Goal: Transaction & Acquisition: Purchase product/service

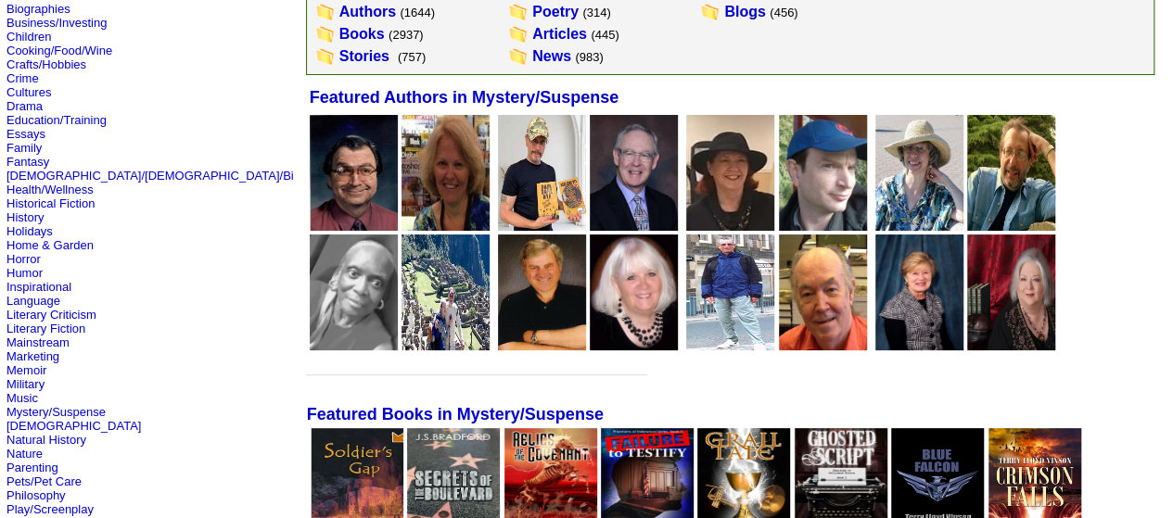
scroll to position [278, 0]
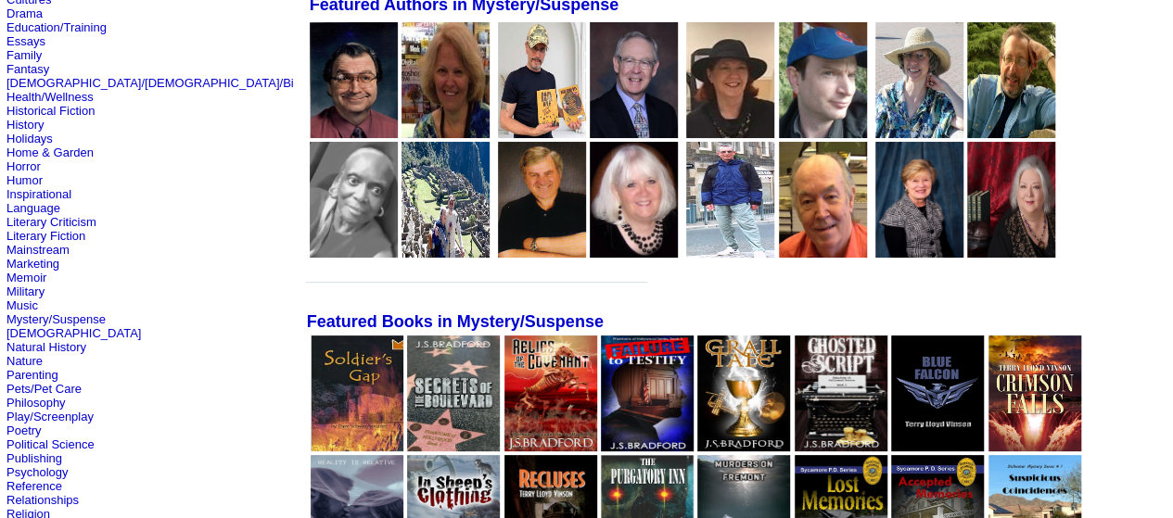
click at [498, 101] on img at bounding box center [542, 80] width 88 height 116
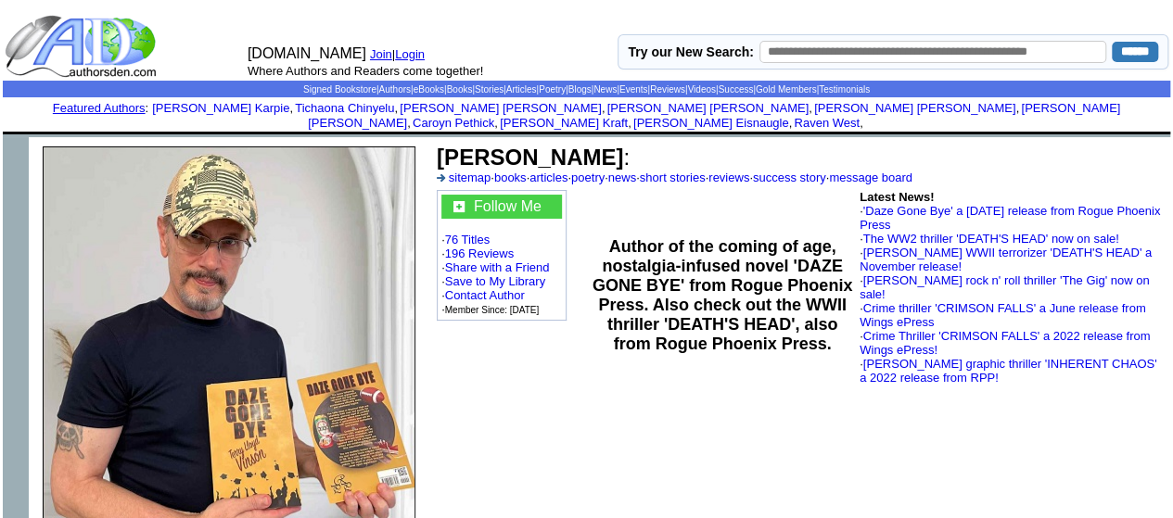
click at [414, 49] on link "Login" at bounding box center [410, 54] width 30 height 14
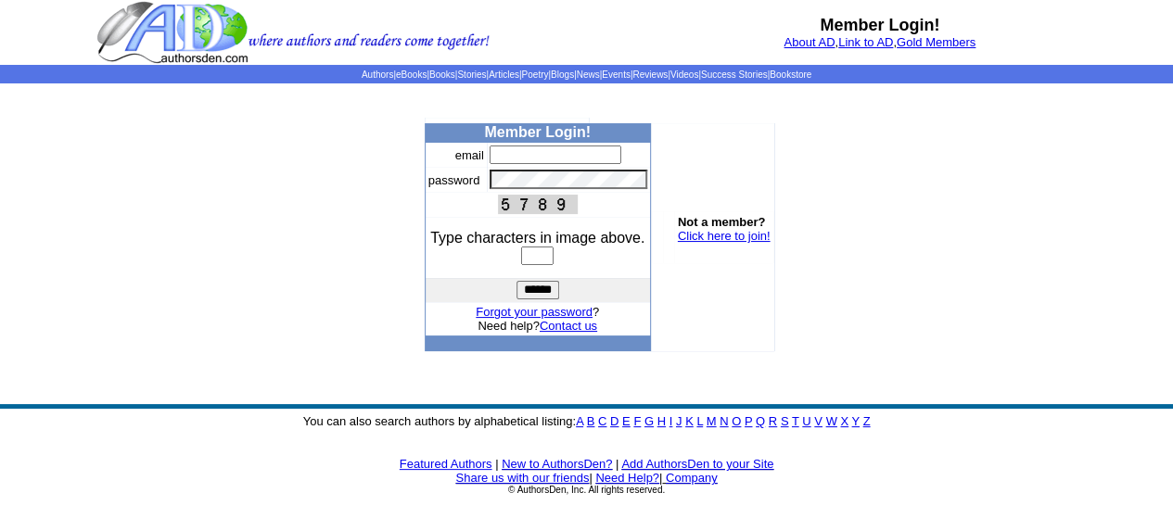
click at [421, 53] on img at bounding box center [292, 32] width 393 height 65
type input "*"
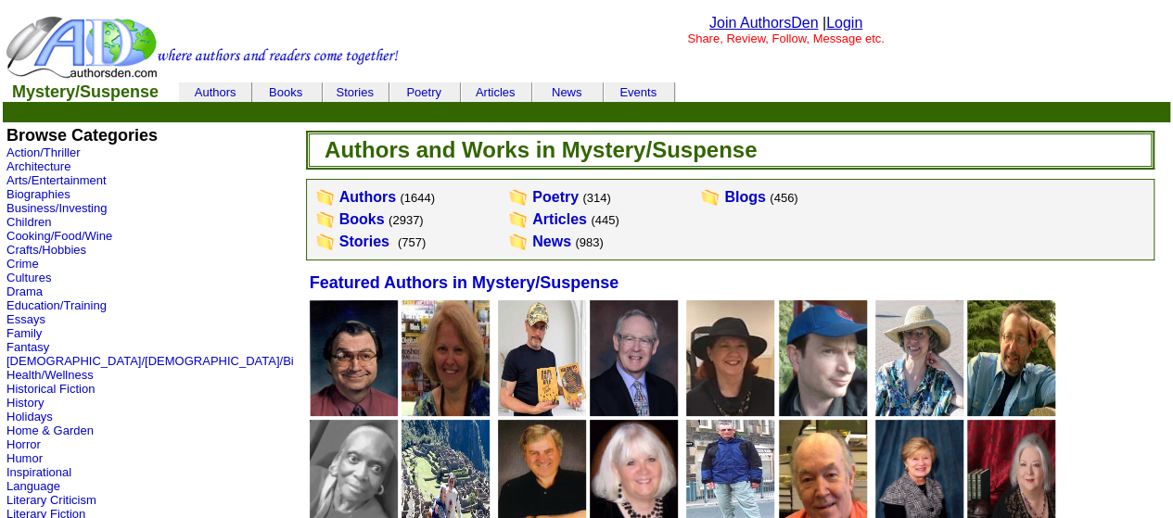
click at [498, 387] on img at bounding box center [542, 358] width 88 height 116
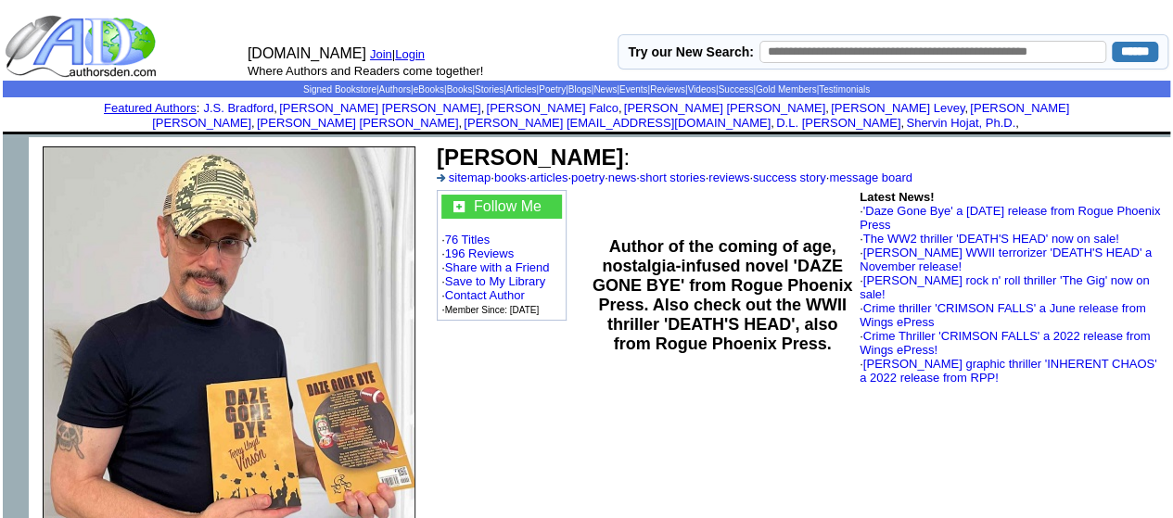
click at [414, 53] on link "Login" at bounding box center [410, 54] width 30 height 14
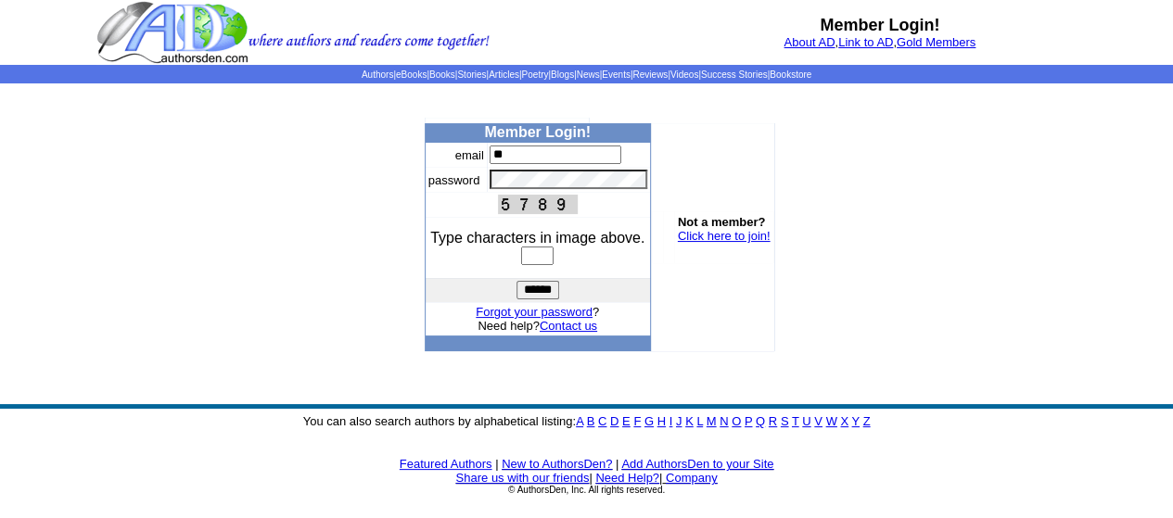
type input "**********"
drag, startPoint x: 523, startPoint y: 259, endPoint x: 527, endPoint y: 275, distance: 17.1
click at [523, 259] on input "text" at bounding box center [537, 256] width 32 height 19
type input "****"
drag, startPoint x: 543, startPoint y: 290, endPoint x: 642, endPoint y: 315, distance: 102.3
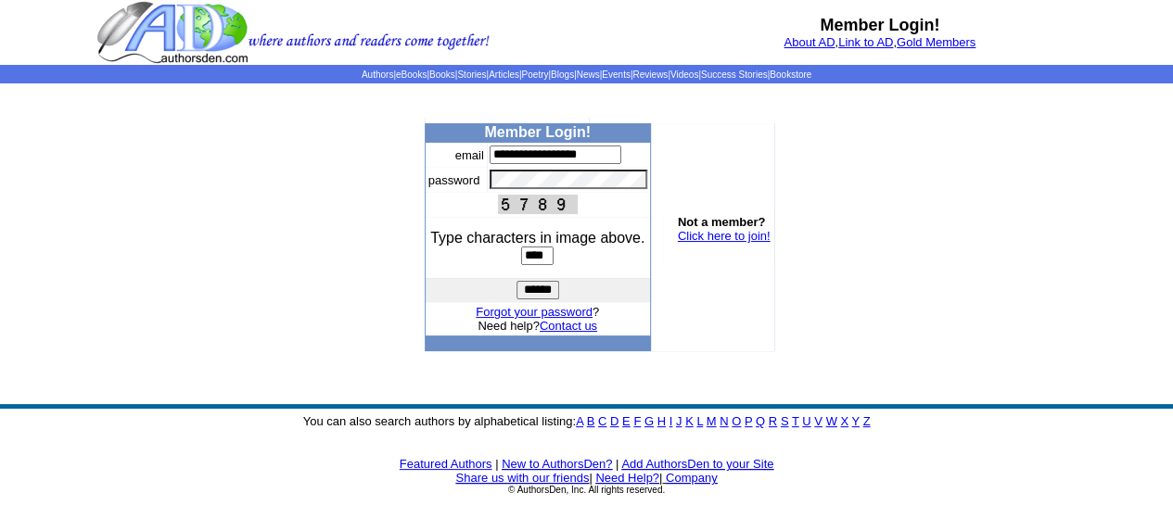
click at [544, 290] on input "******" at bounding box center [537, 290] width 43 height 19
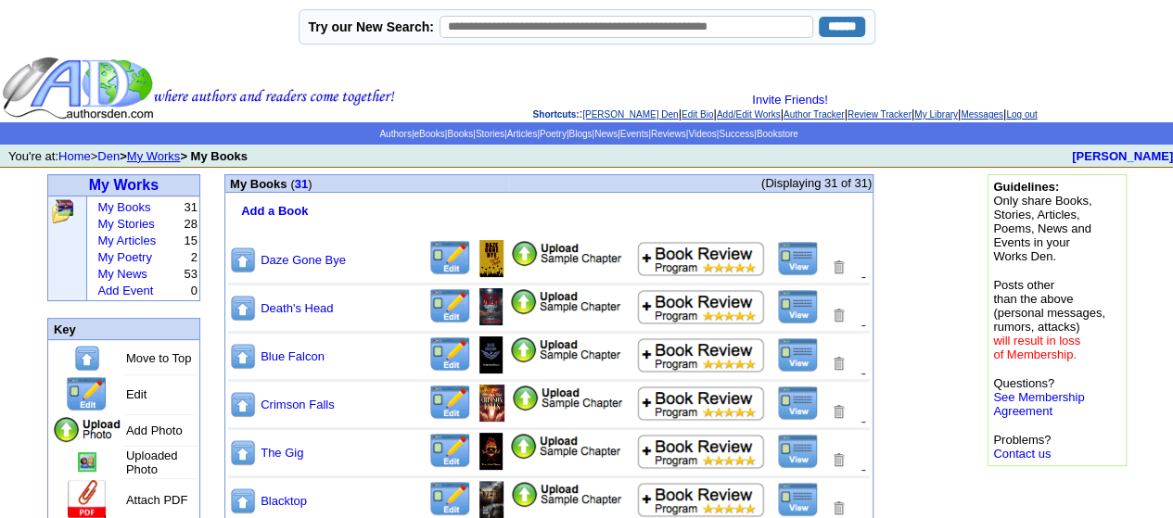
click at [242, 404] on img at bounding box center [243, 404] width 28 height 29
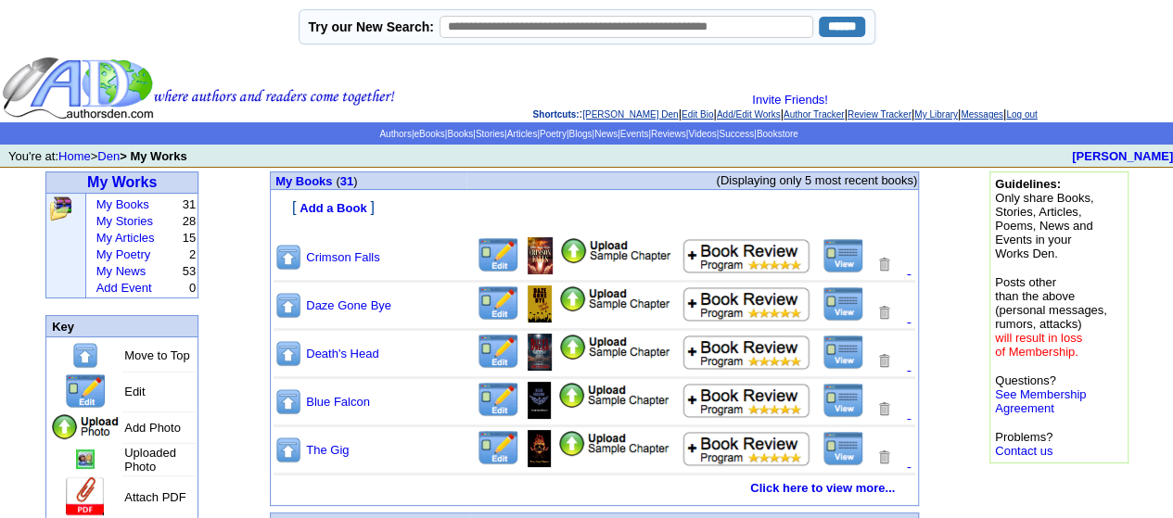
click at [290, 401] on img at bounding box center [288, 401] width 28 height 29
click at [290, 408] on img at bounding box center [288, 401] width 28 height 29
click at [291, 411] on img at bounding box center [288, 401] width 28 height 29
click at [1036, 114] on link "Log out" at bounding box center [1021, 114] width 31 height 10
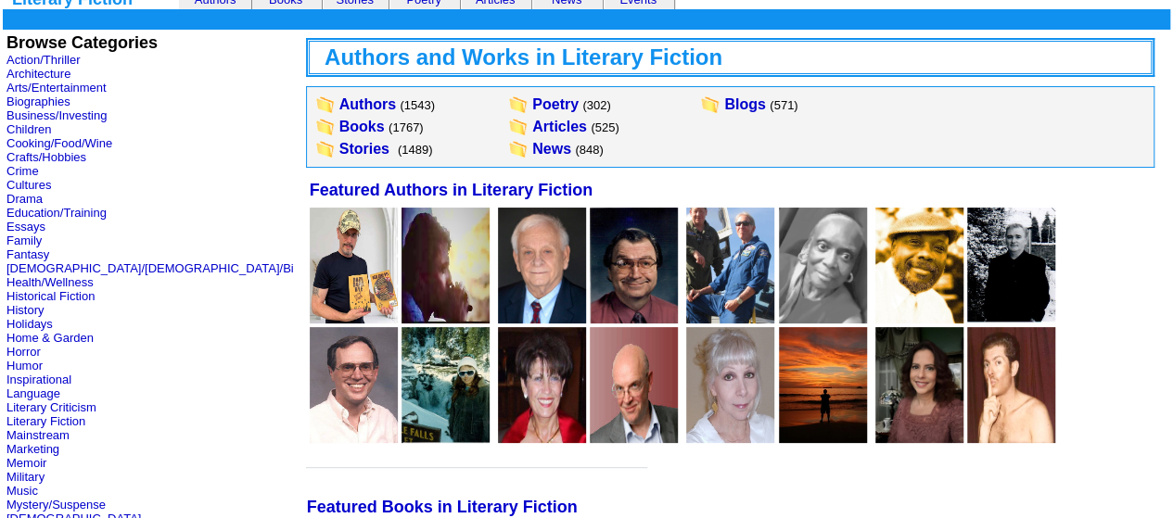
scroll to position [278, 0]
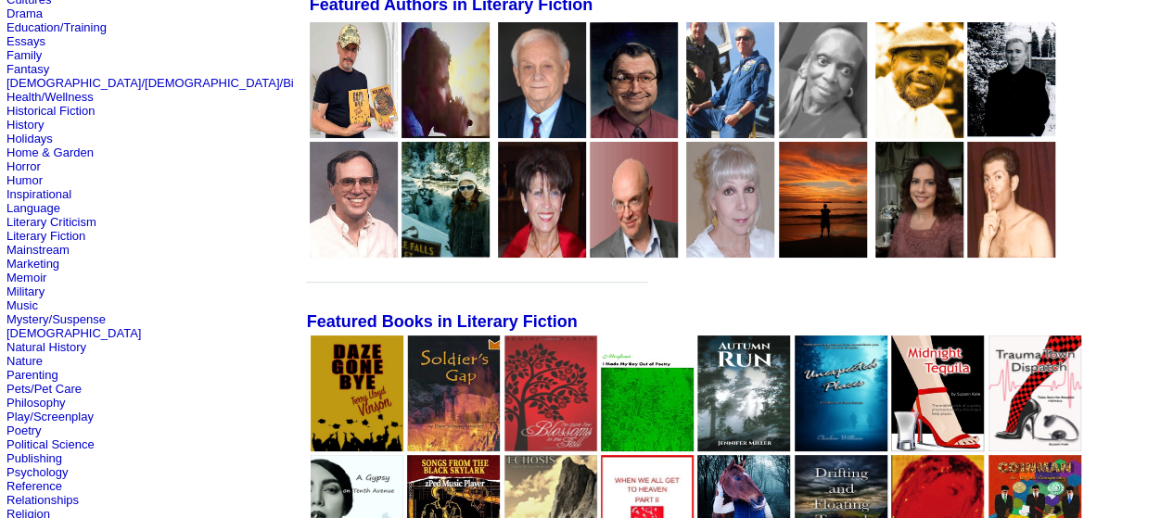
click at [311, 420] on img at bounding box center [357, 394] width 93 height 116
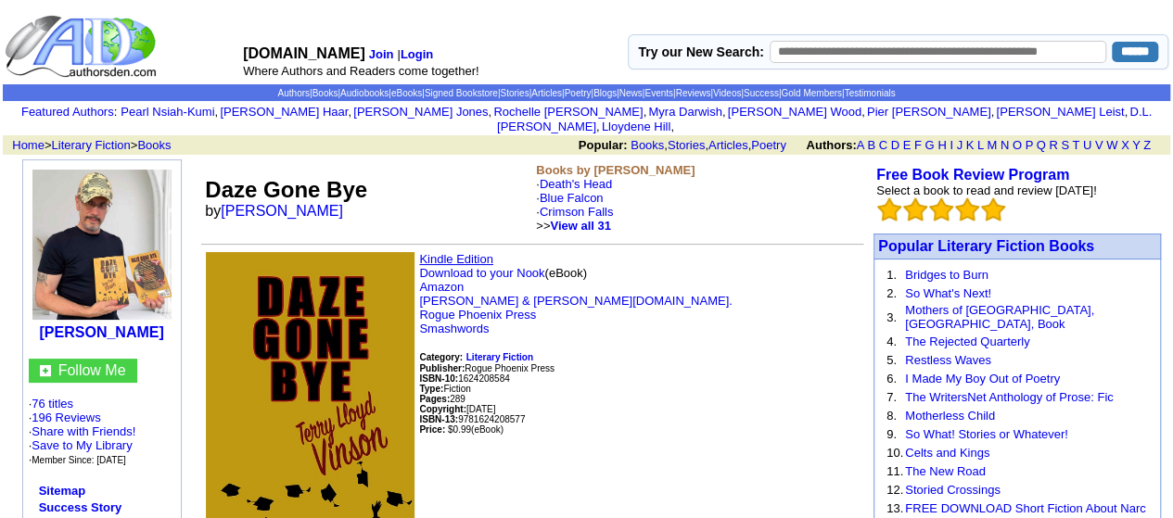
click at [438, 252] on link "Kindle Edition" at bounding box center [456, 259] width 74 height 14
